Goal: Task Accomplishment & Management: Use online tool/utility

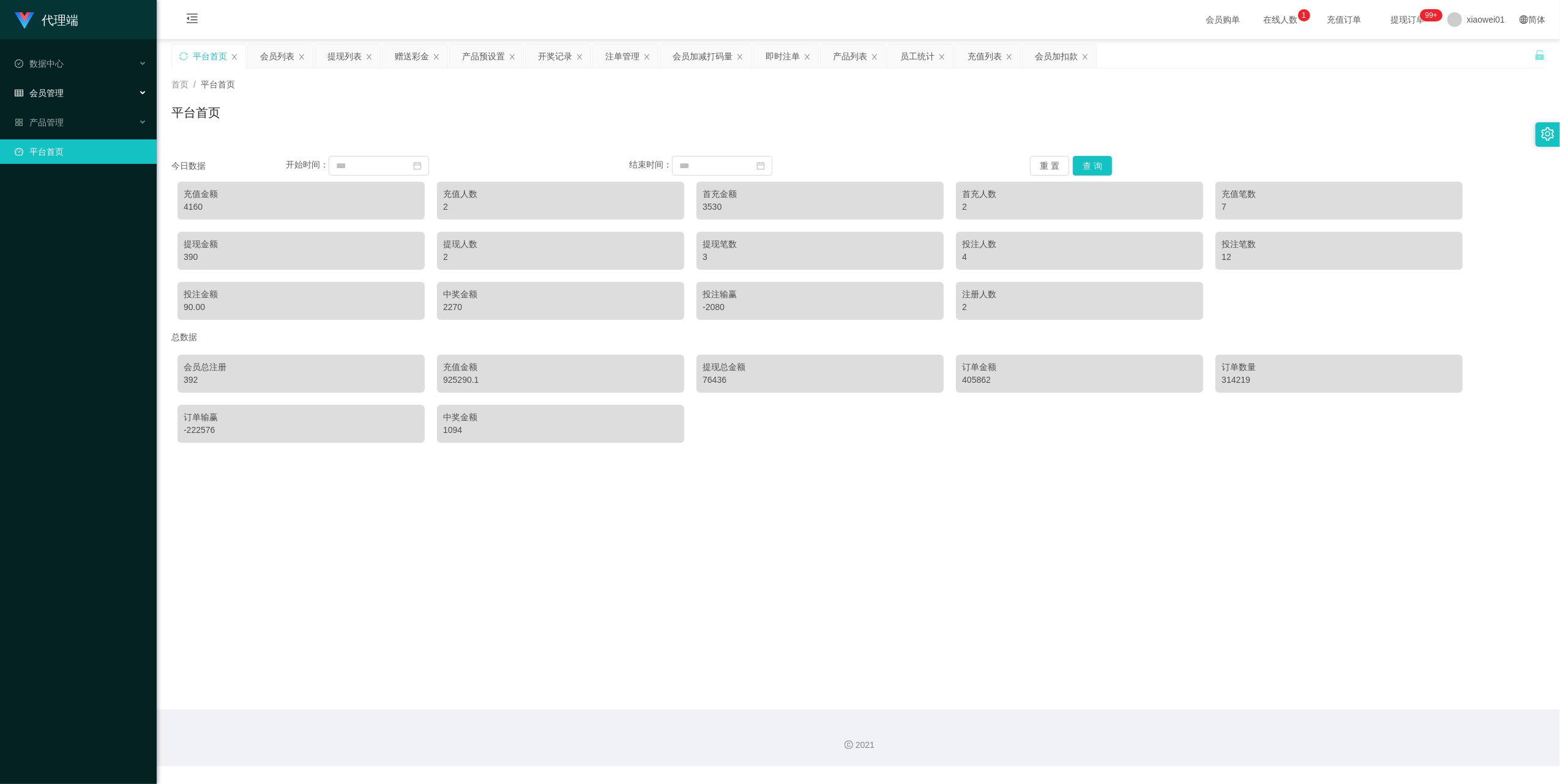
click at [55, 90] on span "会员管理" at bounding box center [38, 93] width 49 height 10
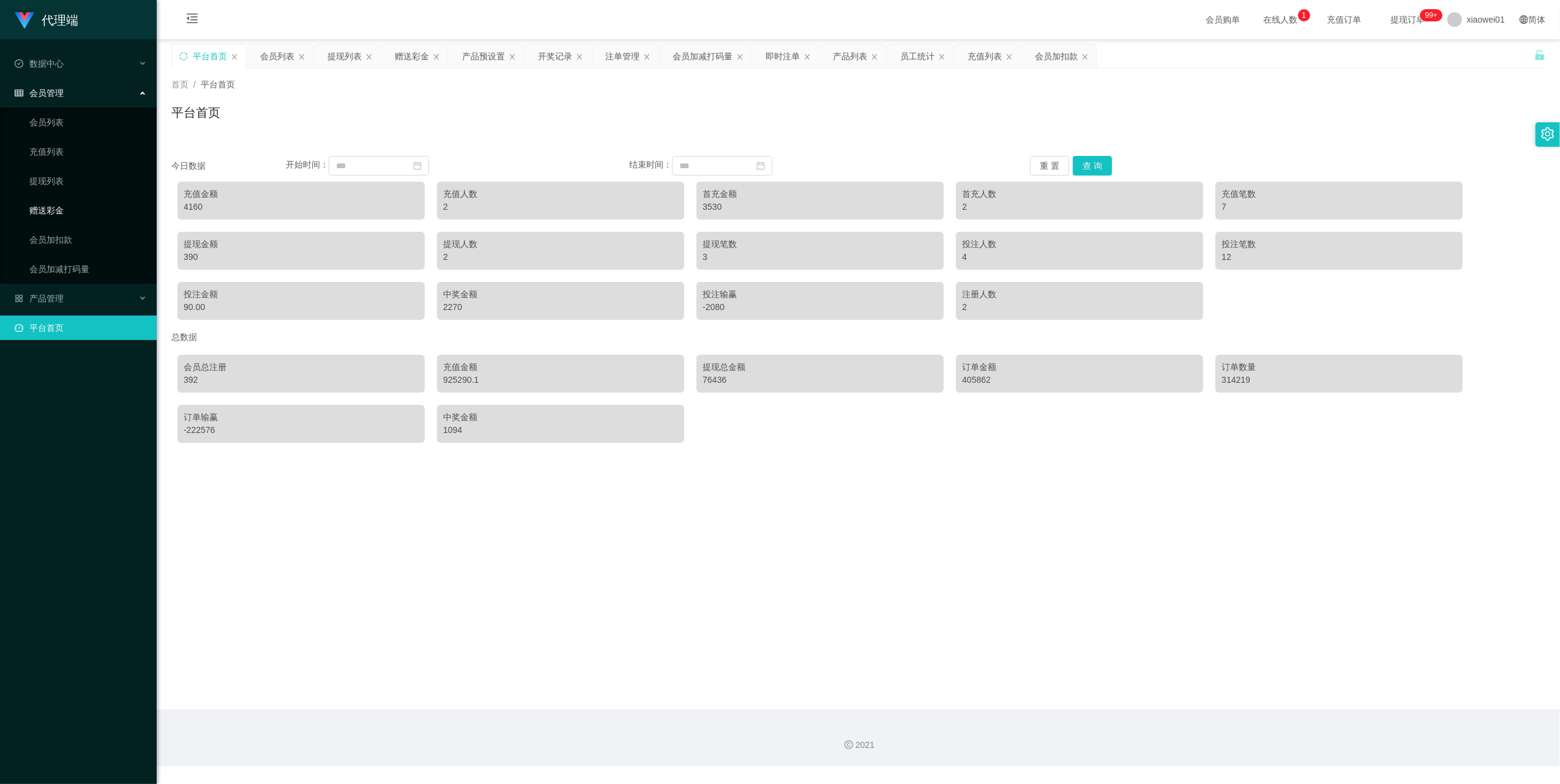
drag, startPoint x: 51, startPoint y: 202, endPoint x: 74, endPoint y: 198, distance: 23.3
click at [52, 202] on link "赠送彩金" at bounding box center [88, 210] width 118 height 25
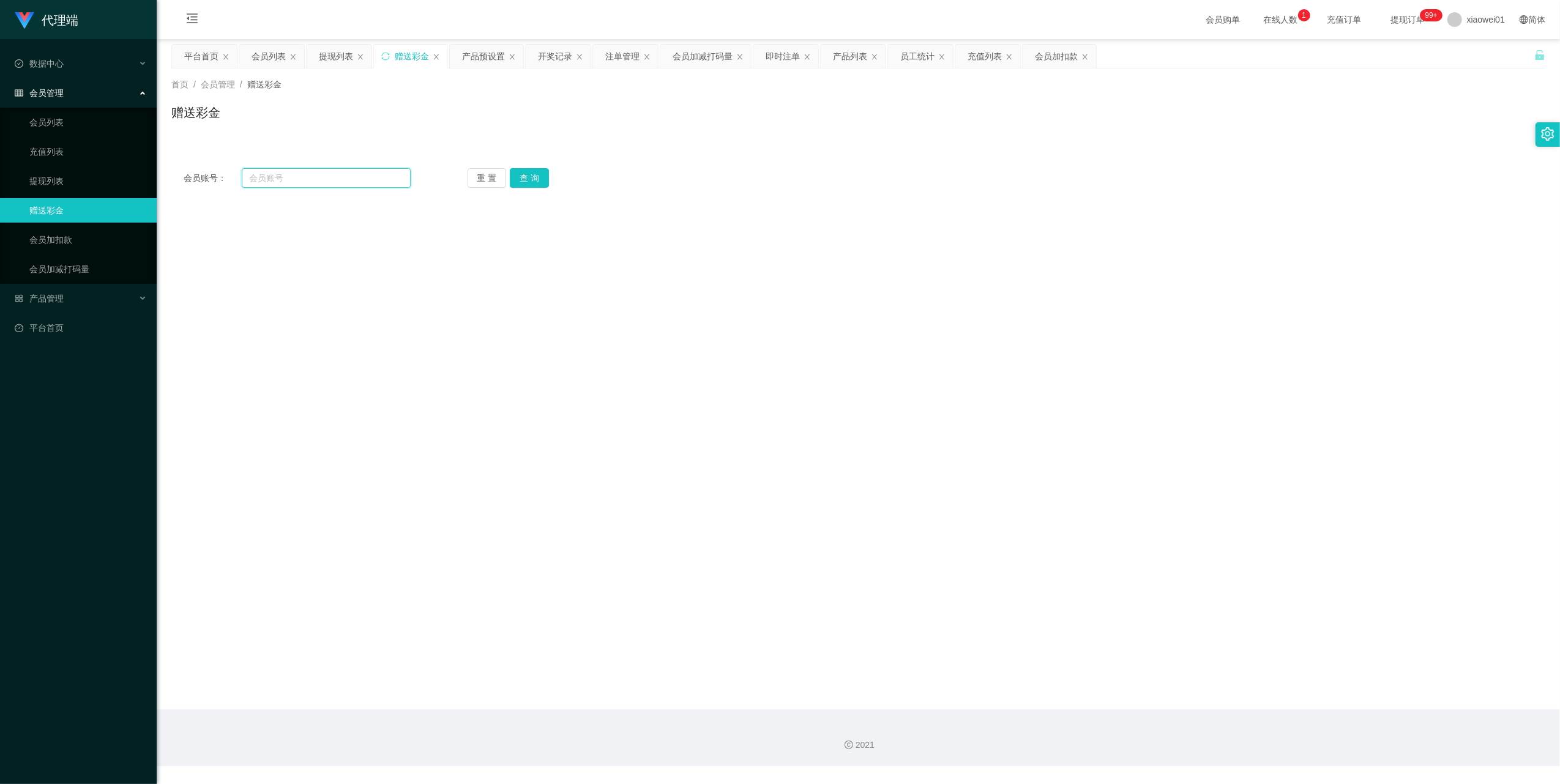
click at [279, 173] on input "text" at bounding box center [325, 177] width 169 height 19
paste input "JimmyViwian"
type input "JimmyViwian"
drag, startPoint x: 524, startPoint y: 177, endPoint x: 510, endPoint y: 186, distance: 16.6
click at [524, 177] on button "查 询" at bounding box center [529, 177] width 39 height 19
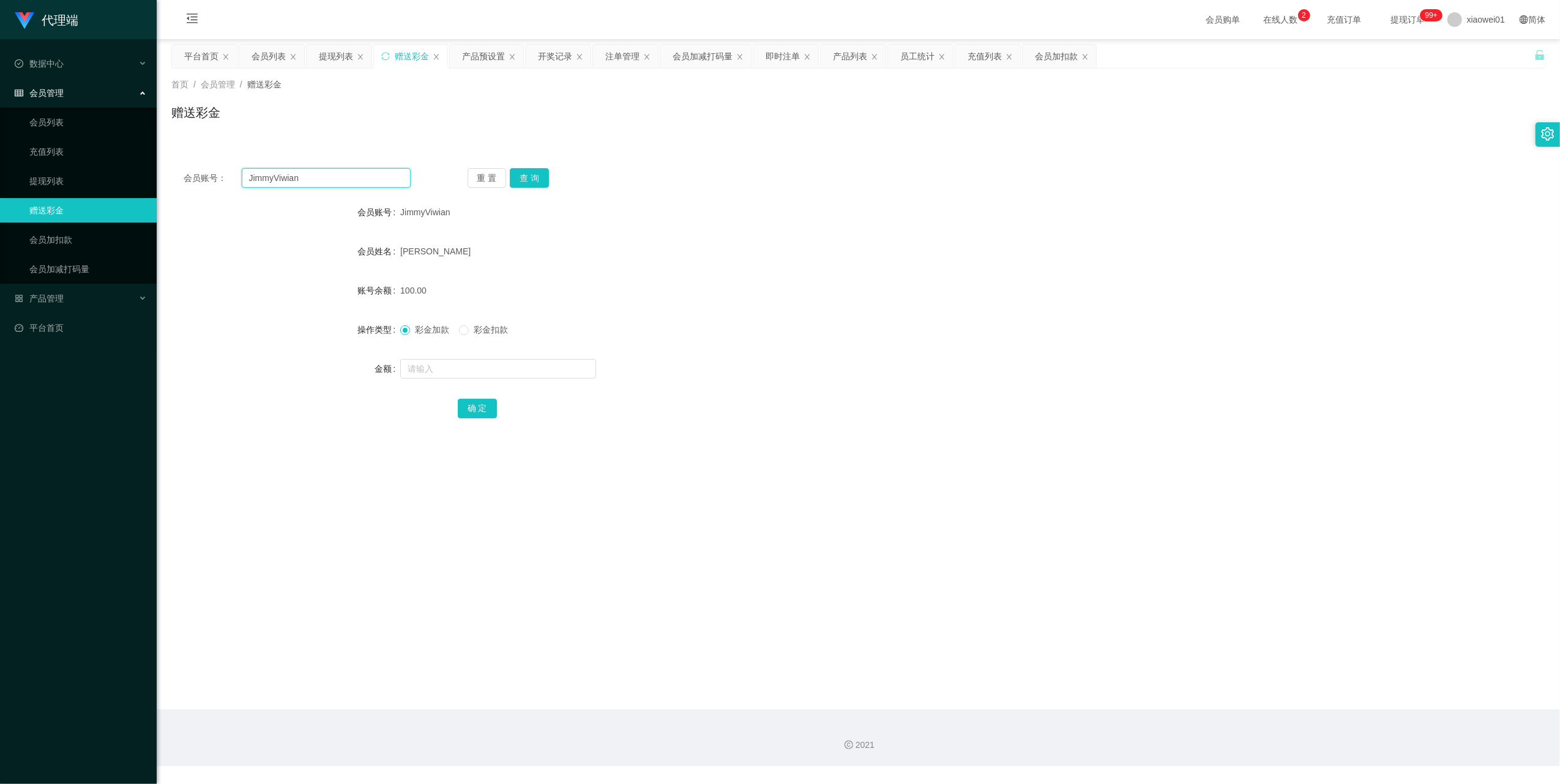
click at [307, 172] on input "JimmyViwian" at bounding box center [325, 177] width 169 height 19
click at [58, 171] on link "提现列表" at bounding box center [88, 181] width 118 height 25
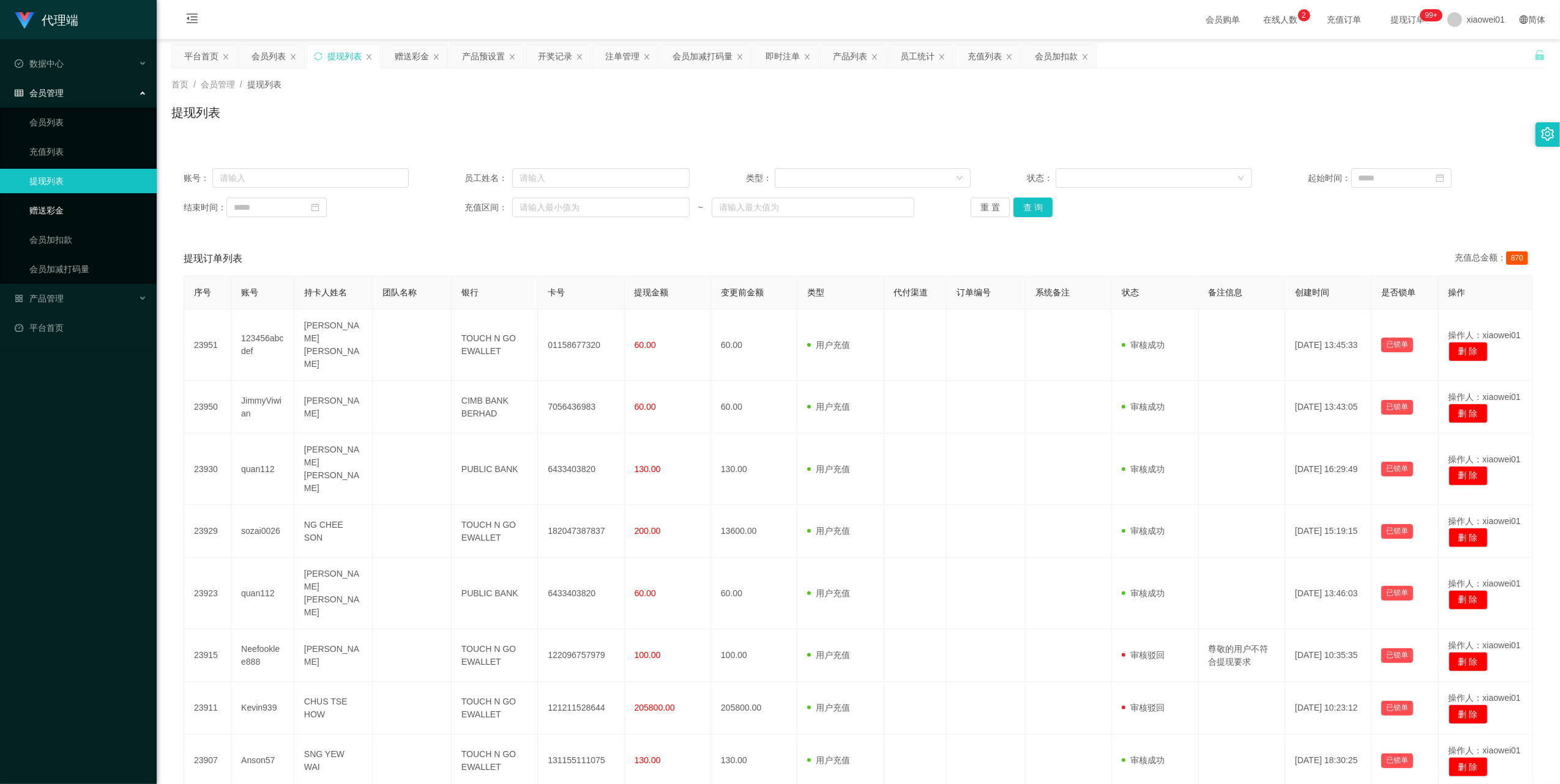
click at [51, 205] on link "赠送彩金" at bounding box center [88, 210] width 118 height 25
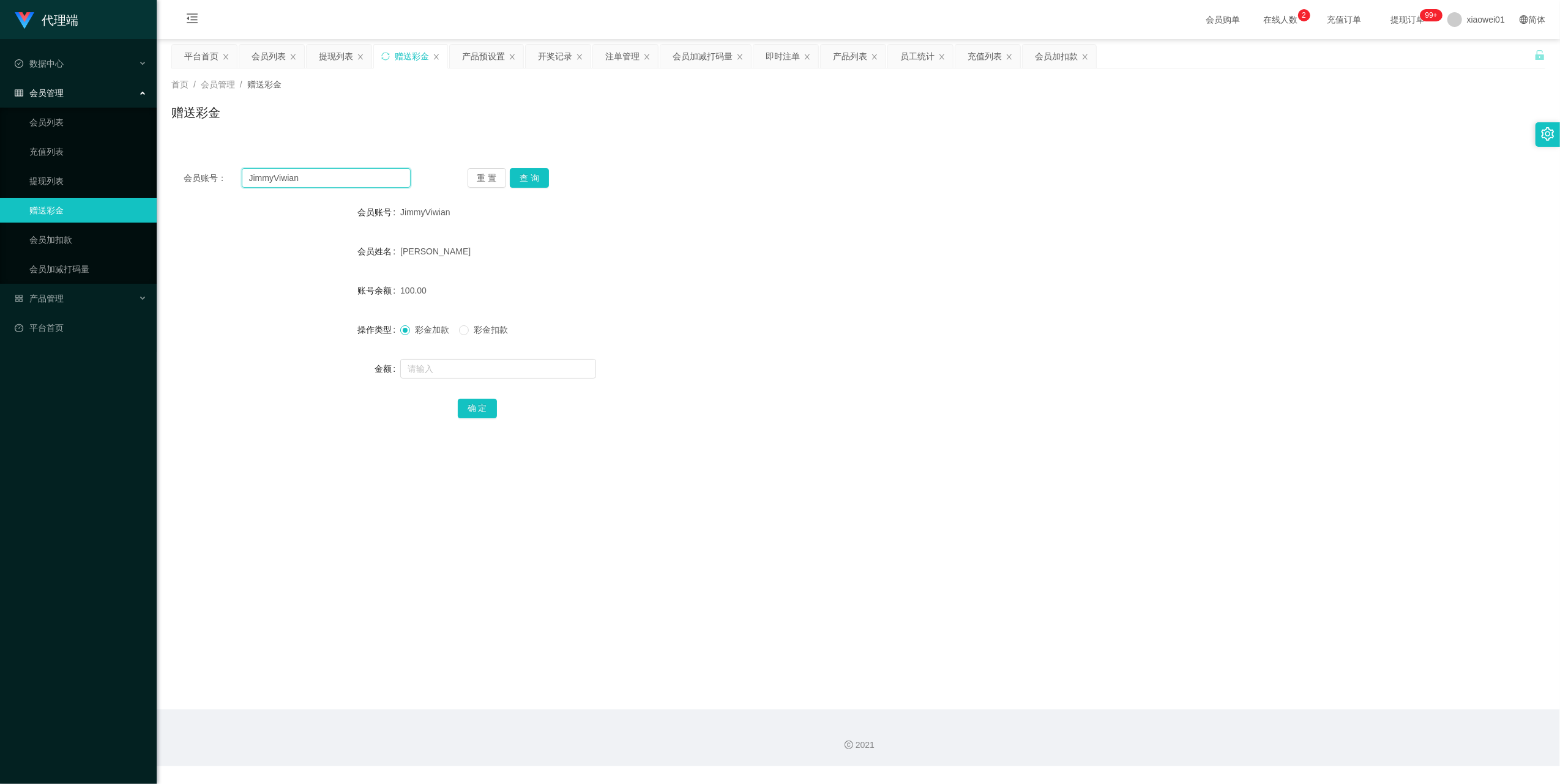
click at [314, 180] on input "JimmyViwian" at bounding box center [325, 177] width 169 height 19
click at [524, 172] on button "查 询" at bounding box center [529, 177] width 39 height 19
click at [56, 236] on link "会员加扣款" at bounding box center [88, 240] width 118 height 25
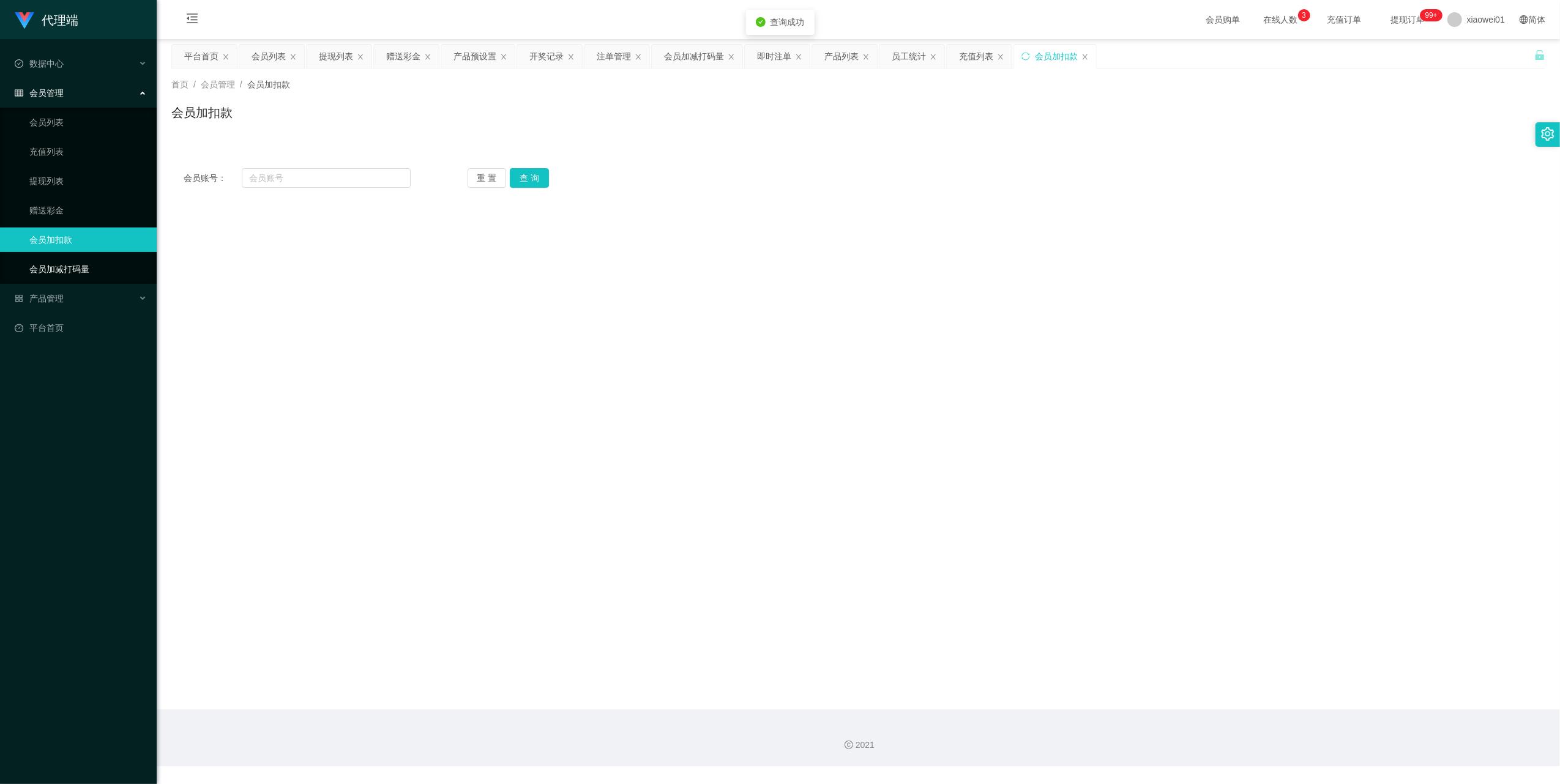
click at [62, 265] on link "会员加减打码量" at bounding box center [88, 269] width 118 height 25
